Goal: Transaction & Acquisition: Purchase product/service

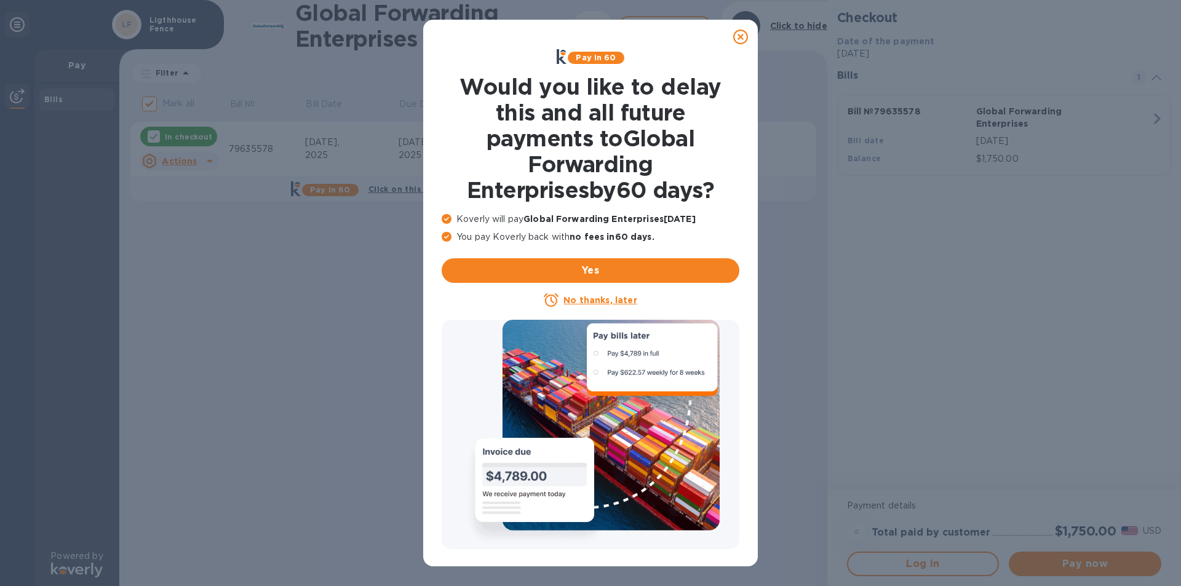
click at [635, 141] on h1 "Would you like to delay this and all future payments to Global Forwarding Enter…" at bounding box center [591, 138] width 298 height 129
click at [602, 150] on h1 "Would you like to delay this and all future payments to Global Forwarding Enter…" at bounding box center [591, 138] width 298 height 129
click at [1041, 26] on div "Pay in 60 Would you like to delay this and all future payments to Global Forwar…" at bounding box center [590, 293] width 1181 height 586
click at [1082, 31] on div "Pay in 60 Would you like to delay this and all future payments to Global Forwar…" at bounding box center [590, 293] width 1181 height 586
click at [739, 33] on icon at bounding box center [740, 37] width 15 height 15
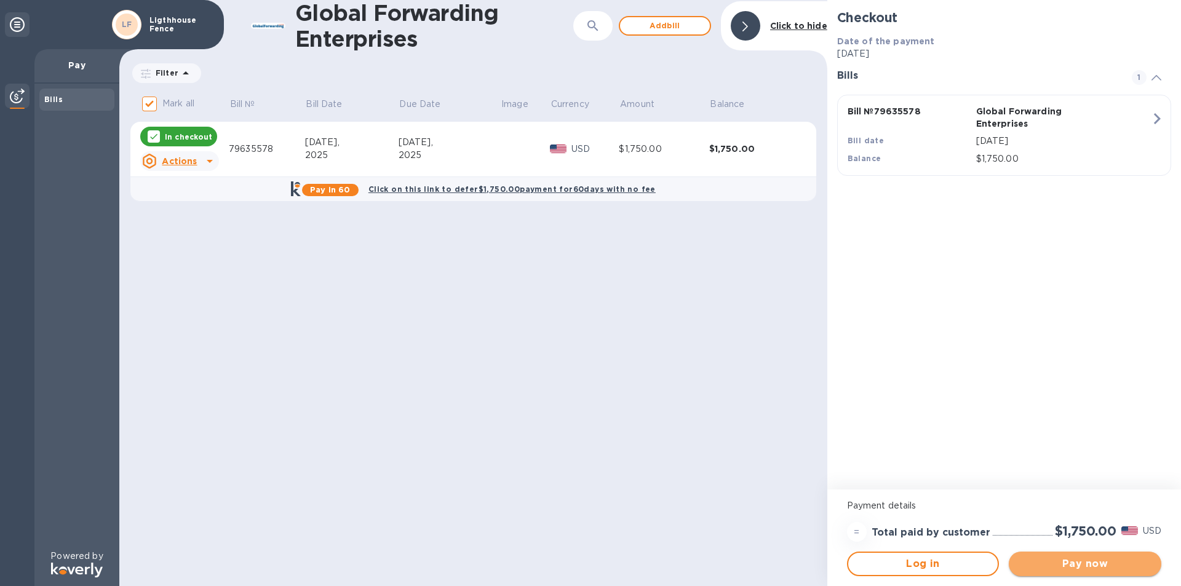
click at [1093, 561] on span "Pay now" at bounding box center [1084, 564] width 133 height 15
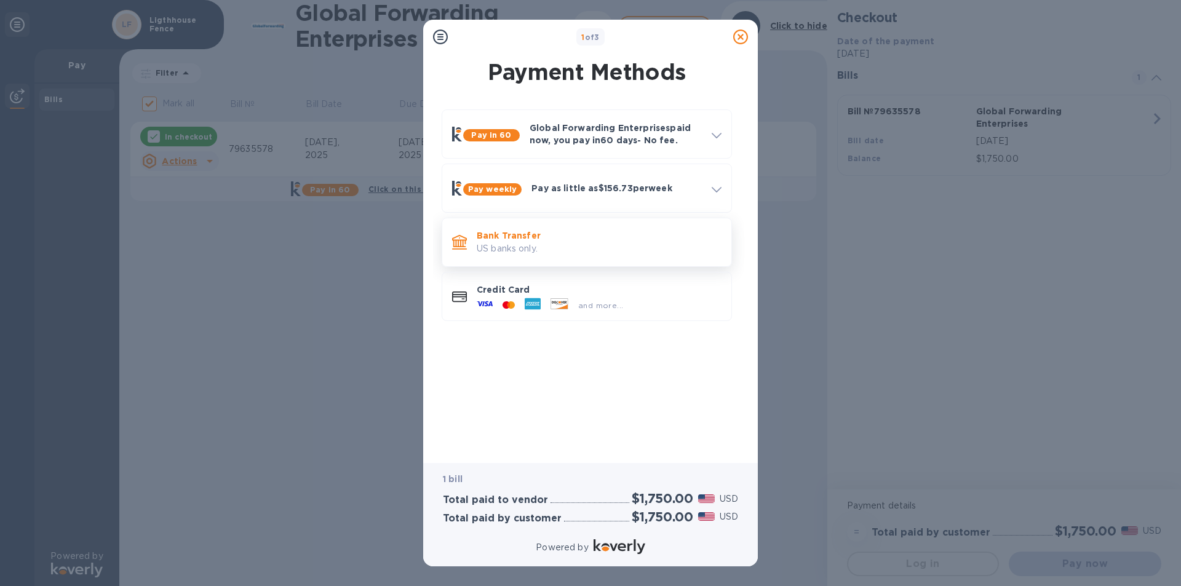
click at [625, 232] on p "Bank Transfer" at bounding box center [599, 235] width 245 height 12
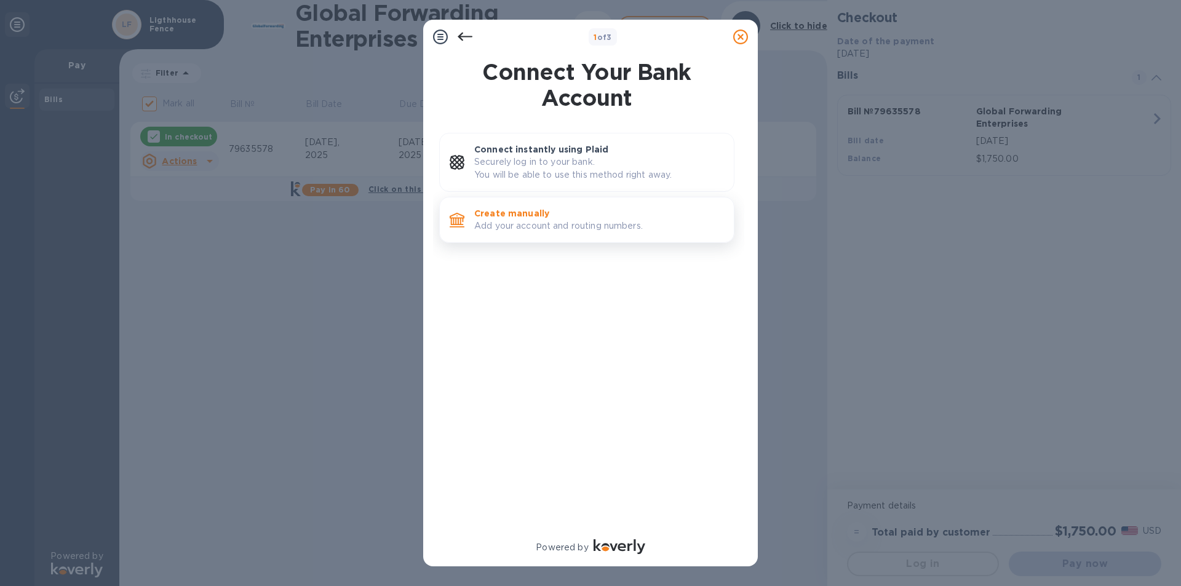
click at [585, 210] on p "Create manually" at bounding box center [599, 213] width 250 height 12
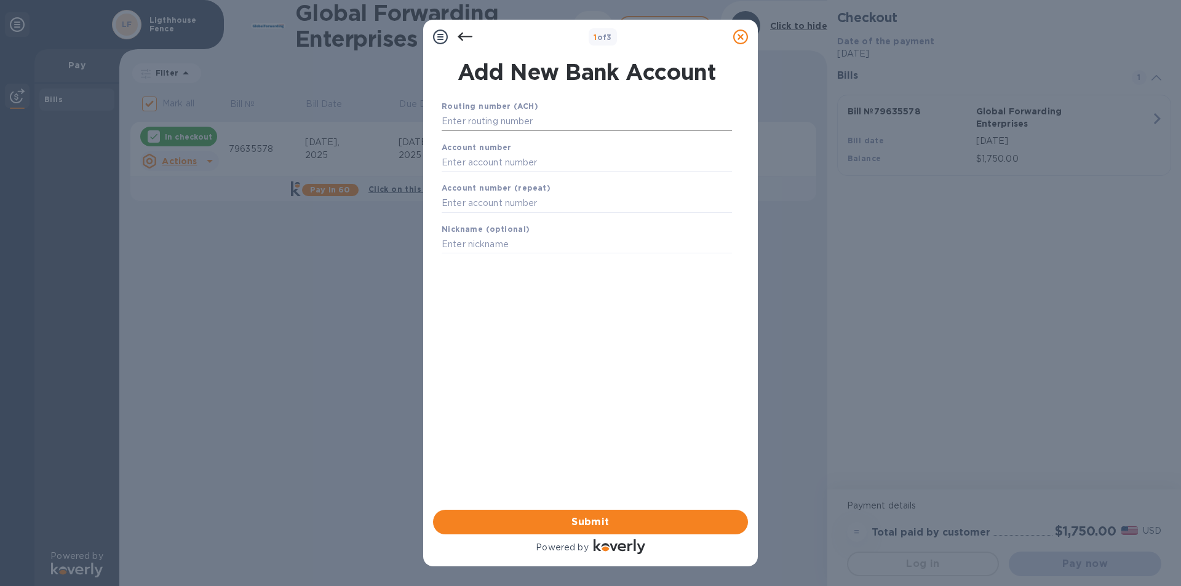
click at [491, 122] on input "text" at bounding box center [587, 122] width 290 height 18
click at [474, 157] on input "text" at bounding box center [587, 162] width 290 height 18
paste input "3251 1990 5632"
type input "3251 1990 5632"
click at [465, 243] on input "text" at bounding box center [587, 245] width 290 height 18
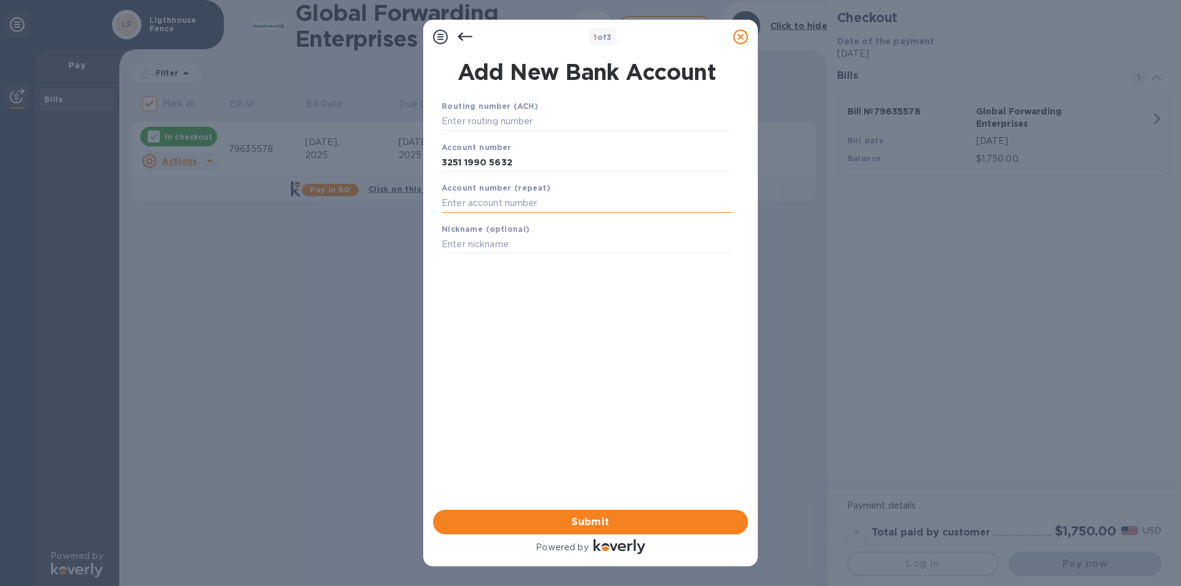
click at [472, 208] on input "text" at bounding box center [587, 203] width 290 height 18
click at [494, 122] on input "text" at bounding box center [587, 122] width 290 height 18
paste input "121000358"
type input "121000358"
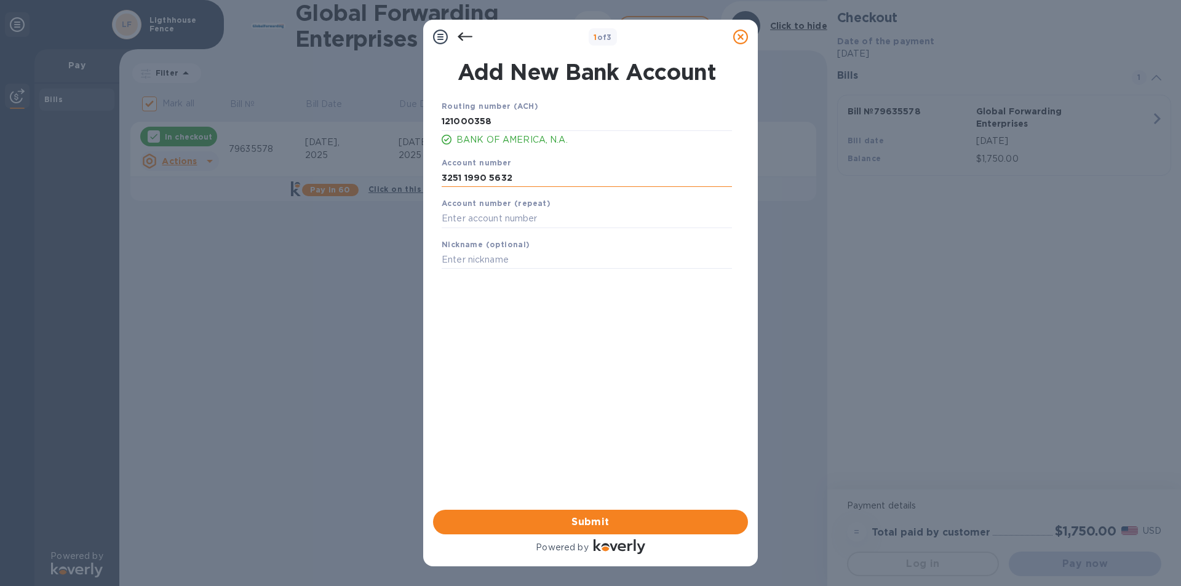
drag, startPoint x: 510, startPoint y: 176, endPoint x: 443, endPoint y: 179, distance: 67.7
click at [443, 179] on input "3251 1990 5632" at bounding box center [587, 177] width 290 height 18
click at [477, 215] on input "text" at bounding box center [587, 219] width 290 height 18
paste input "3251 1990 5632"
type input "3251 1990 5632"
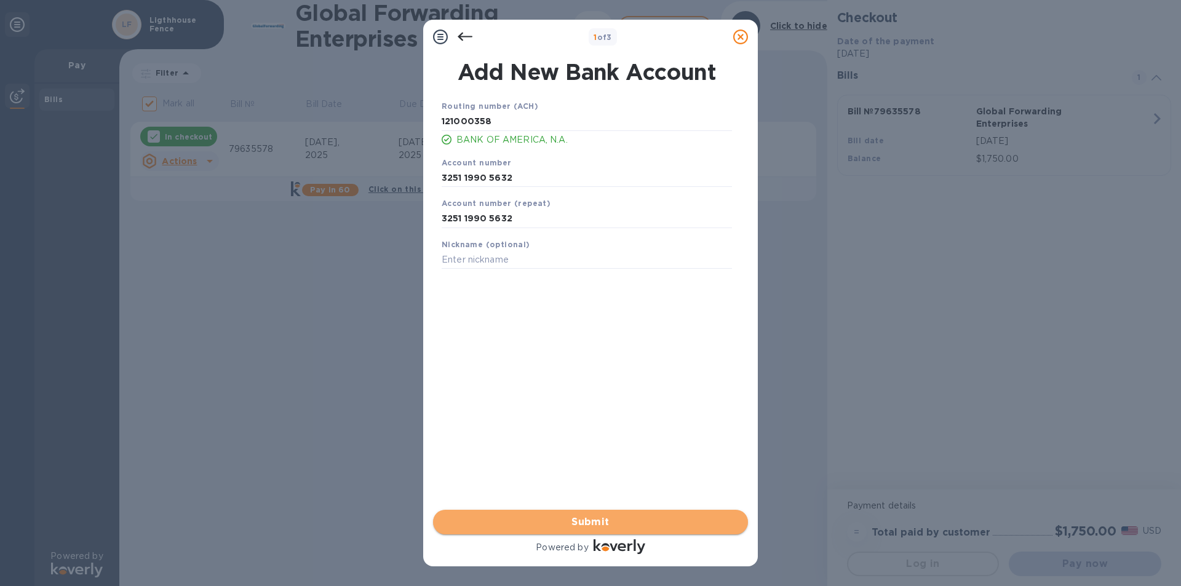
click at [673, 515] on span "Submit" at bounding box center [590, 522] width 295 height 15
